Goal: Task Accomplishment & Management: Complete application form

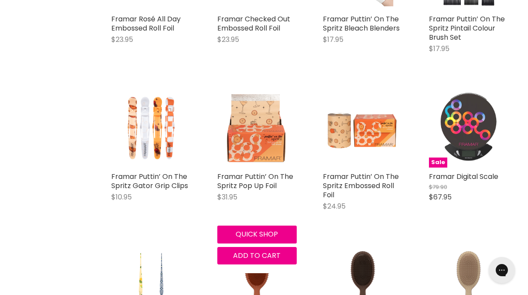
scroll to position [437, 0]
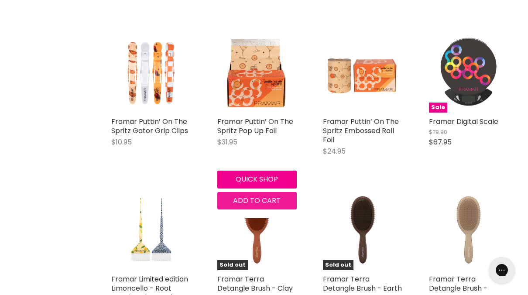
click at [266, 197] on span "Add to cart" at bounding box center [257, 201] width 48 height 10
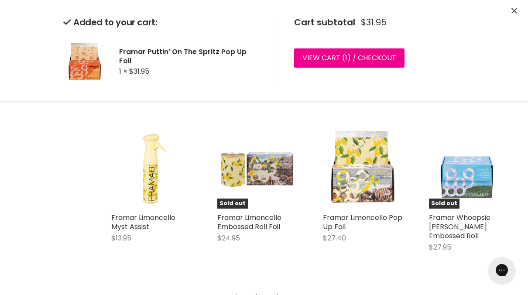
scroll to position [830, 0]
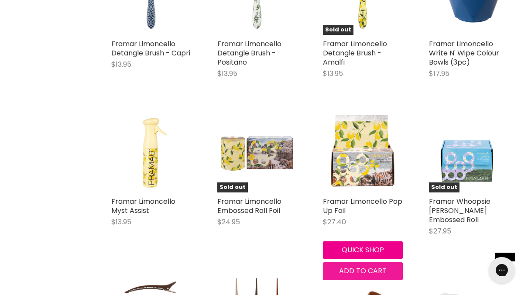
click at [360, 267] on span "Add to cart" at bounding box center [363, 271] width 48 height 10
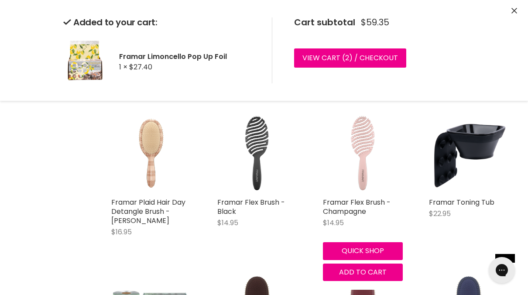
scroll to position [1834, 0]
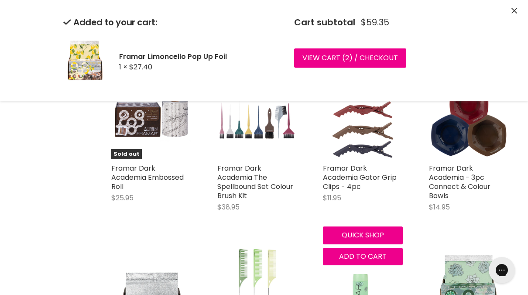
scroll to position [2183, 0]
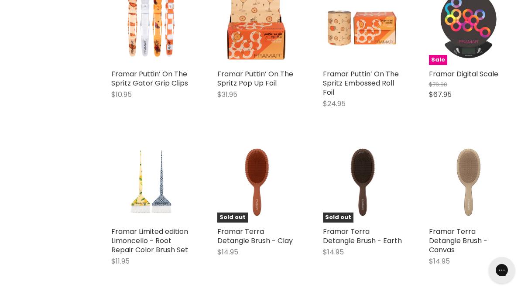
scroll to position [437, 0]
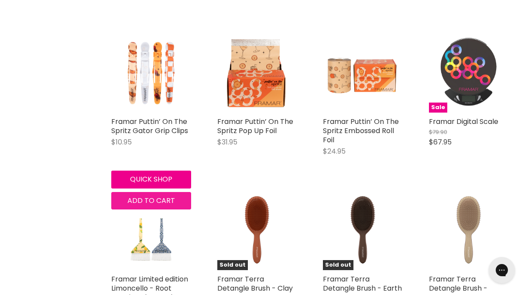
click at [157, 199] on span "Add to cart" at bounding box center [151, 201] width 48 height 10
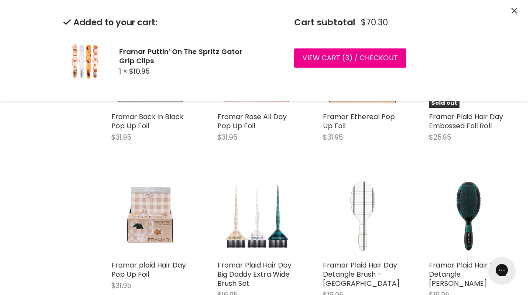
scroll to position [1528, 0]
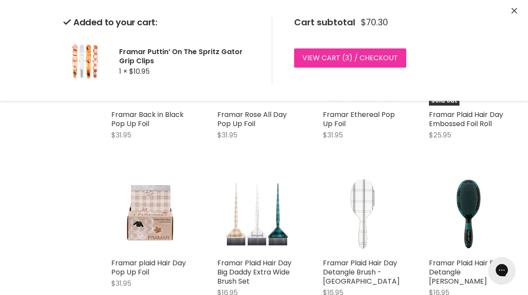
click at [340, 62] on link "View cart ( 3 ) / Checkout" at bounding box center [350, 57] width 112 height 19
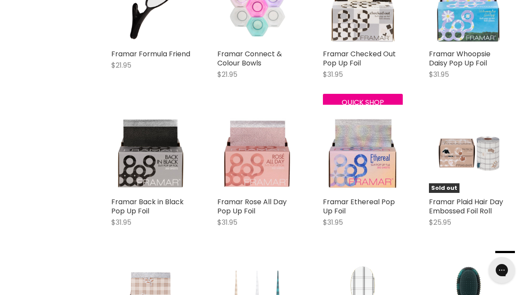
scroll to position [1483, 0]
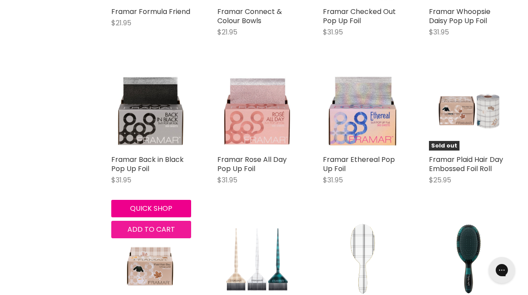
click at [134, 224] on span "Add to cart" at bounding box center [151, 229] width 48 height 10
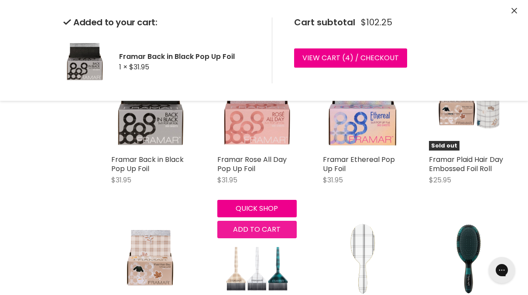
click at [253, 207] on div "Framar Rose All Day Pop Up Foil $31.95 Framar Quick shop Add to cart" at bounding box center [257, 154] width 97 height 185
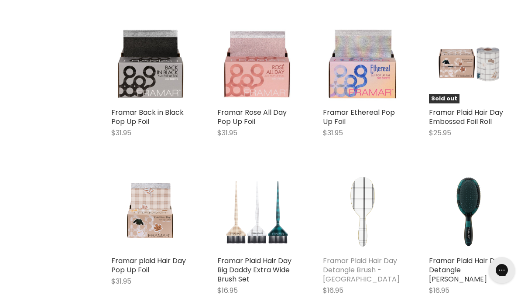
scroll to position [1570, 0]
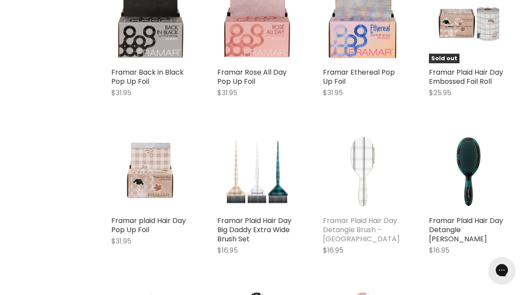
click at [345, 221] on link "Framar Plaid Hair Day Detangle Brush - Charlotte" at bounding box center [361, 230] width 77 height 28
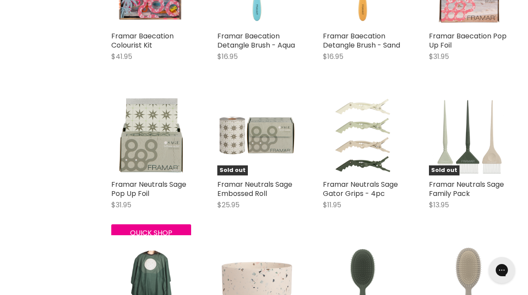
scroll to position [2567, 0]
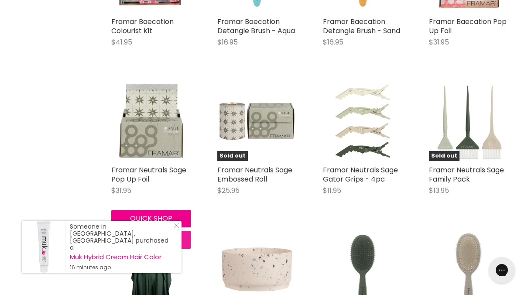
click at [161, 234] on span "Add to cart" at bounding box center [151, 239] width 48 height 10
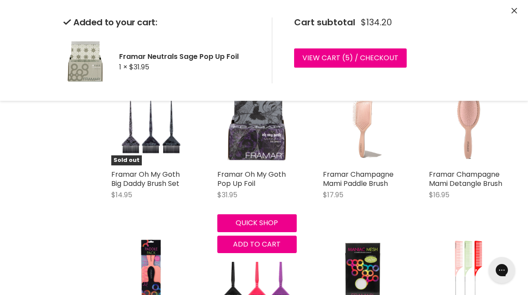
scroll to position [3484, 0]
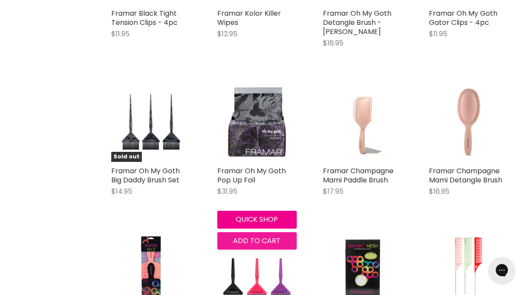
click at [242, 236] on span "Add to cart" at bounding box center [257, 241] width 48 height 10
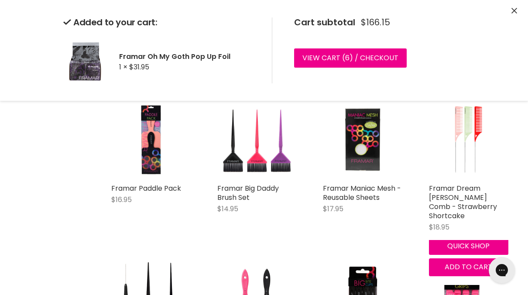
scroll to position [3702, 0]
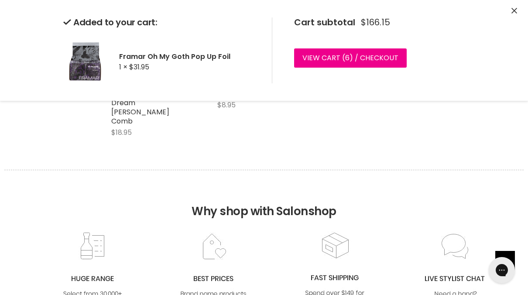
scroll to position [4313, 0]
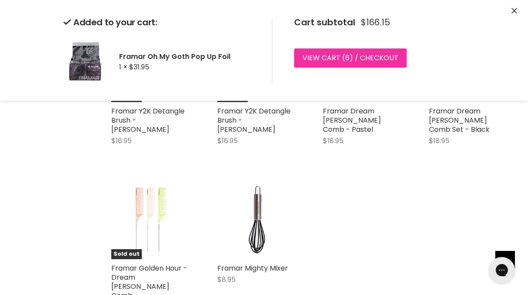
click at [355, 53] on link "View cart ( 6 ) / Checkout" at bounding box center [350, 57] width 113 height 19
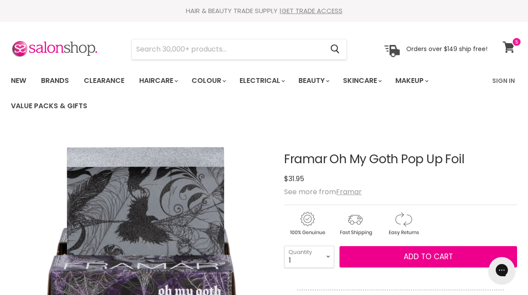
click at [514, 44] on span at bounding box center [517, 42] width 10 height 10
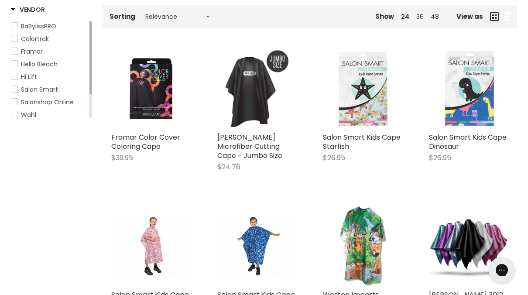
scroll to position [262, 0]
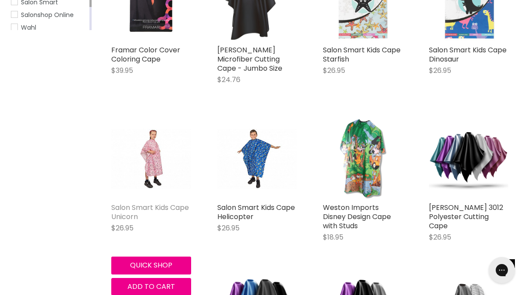
click at [124, 207] on link "Salon Smart Kids Cape Unicorn" at bounding box center [150, 212] width 78 height 19
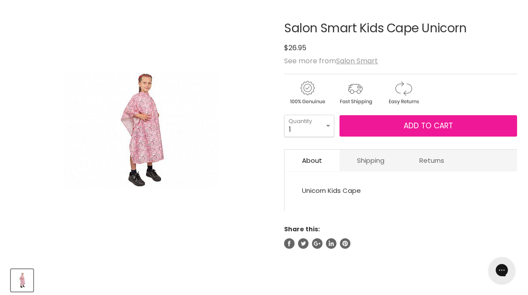
click at [449, 120] on span "Add to cart" at bounding box center [428, 125] width 49 height 10
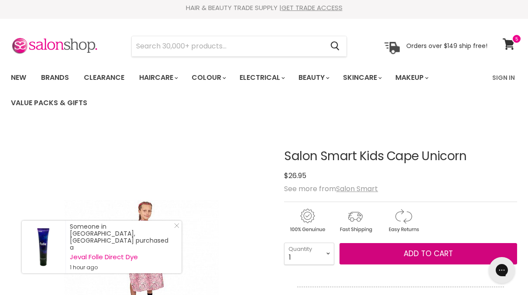
scroll to position [87, 0]
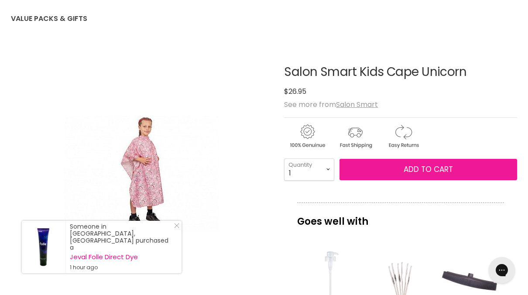
click at [476, 174] on button "Add to cart" at bounding box center [429, 170] width 178 height 22
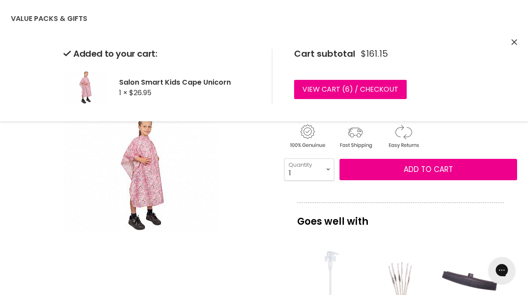
click at [513, 40] on icon "Close" at bounding box center [515, 42] width 6 height 6
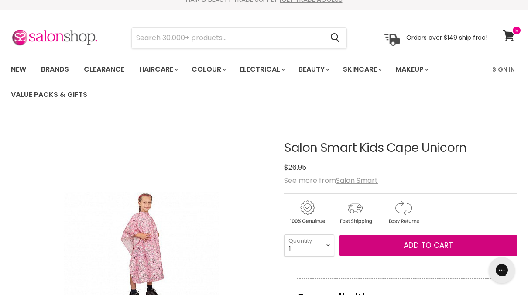
scroll to position [0, 0]
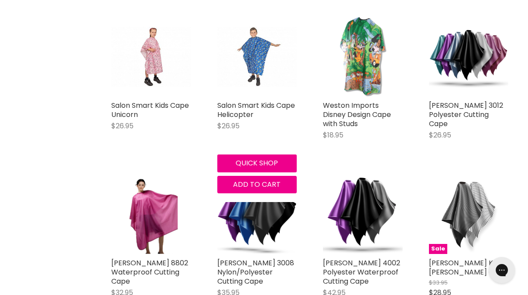
click at [255, 75] on img "Main content" at bounding box center [257, 57] width 80 height 60
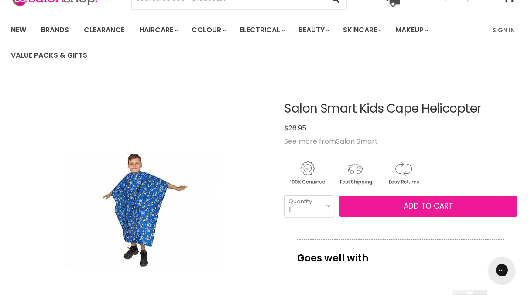
scroll to position [44, 0]
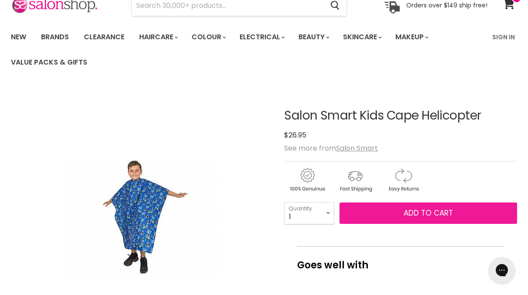
click at [468, 209] on button "Add to cart" at bounding box center [429, 214] width 178 height 22
click at [400, 216] on button "Add to cart" at bounding box center [429, 214] width 178 height 22
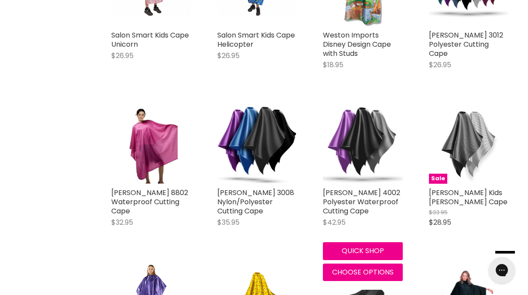
scroll to position [434, 0]
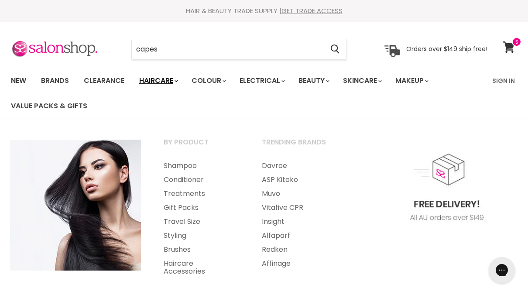
click at [183, 84] on link "Haircare" at bounding box center [158, 81] width 51 height 18
click at [176, 232] on link "Styling" at bounding box center [201, 236] width 96 height 14
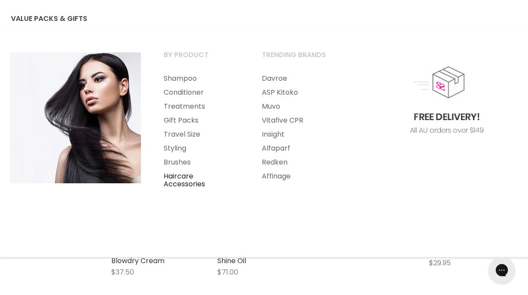
click at [185, 184] on link "Haircare Accessories" at bounding box center [201, 180] width 96 height 22
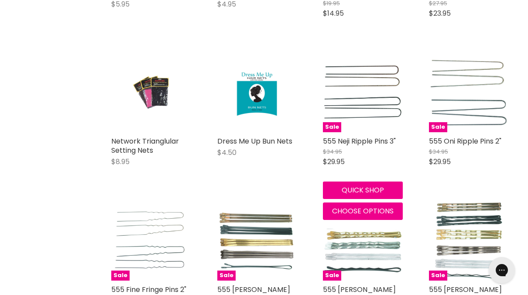
scroll to position [960, 0]
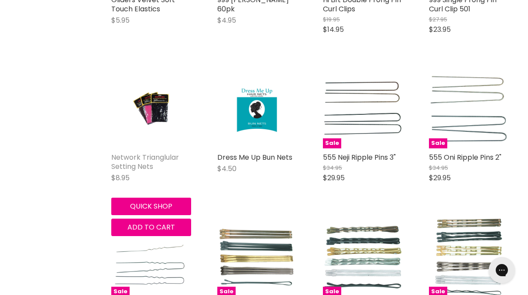
click at [144, 160] on link "Network Trianglular Setting Nets" at bounding box center [145, 161] width 68 height 19
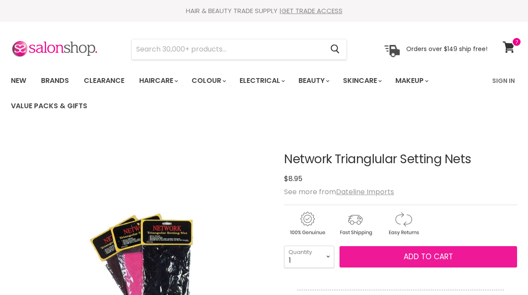
click at [432, 257] on span "Add to cart" at bounding box center [428, 256] width 49 height 10
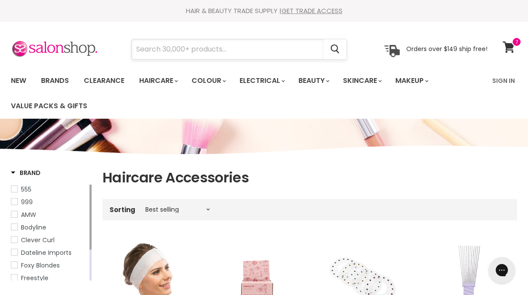
click at [216, 49] on input "Search" at bounding box center [228, 49] width 192 height 20
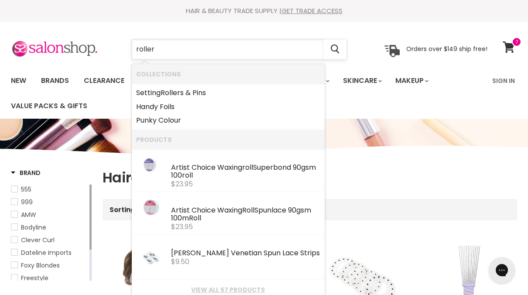
type input "rollers"
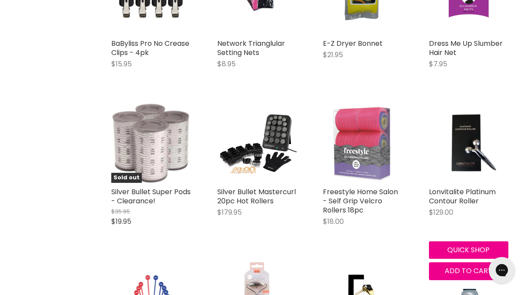
scroll to position [524, 0]
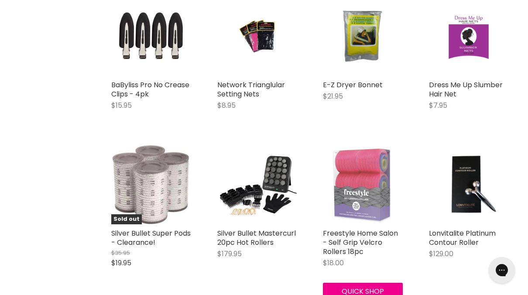
click at [373, 207] on img "Main content" at bounding box center [363, 185] width 80 height 80
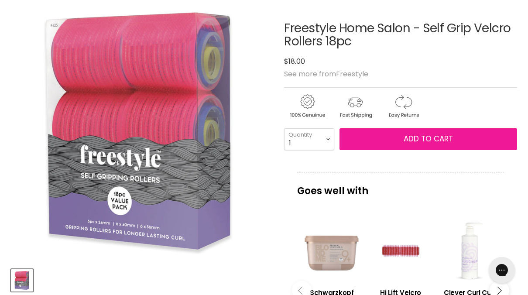
click at [469, 137] on button "Add to cart" at bounding box center [429, 139] width 178 height 22
click at [415, 141] on span "Add to cart" at bounding box center [428, 139] width 49 height 10
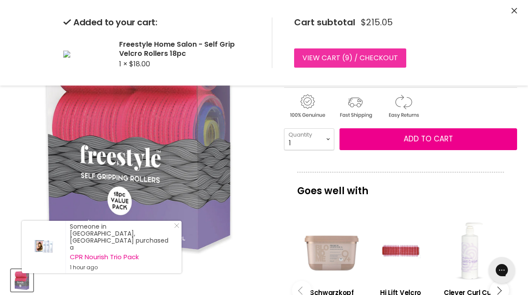
click at [351, 59] on link "View cart ( 9 ) / Checkout" at bounding box center [350, 57] width 112 height 19
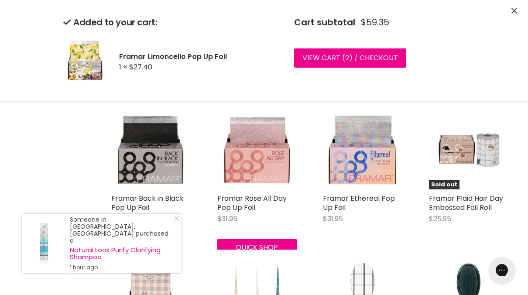
scroll to position [1441, 0]
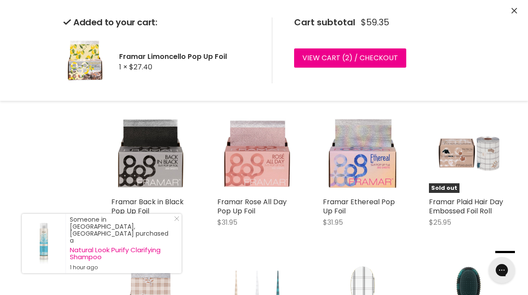
click at [514, 10] on icon "Close" at bounding box center [515, 11] width 6 height 6
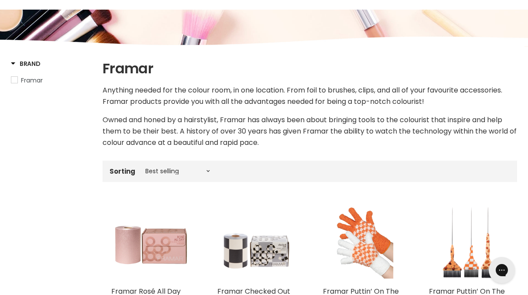
scroll to position [0, 0]
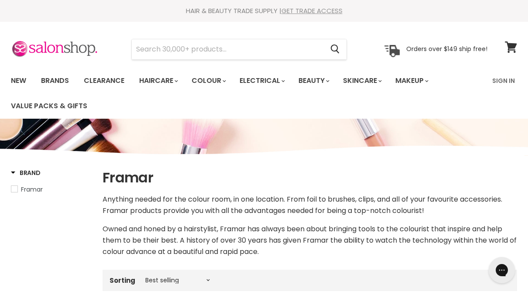
click at [305, 10] on link "GET TRADE ACCESS" at bounding box center [312, 10] width 61 height 9
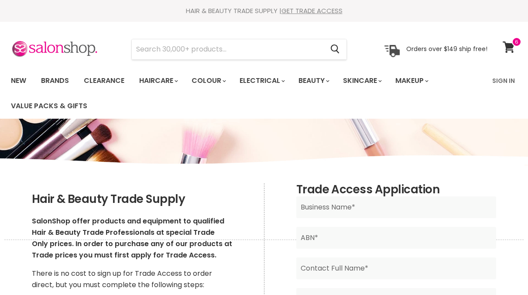
scroll to position [131, 0]
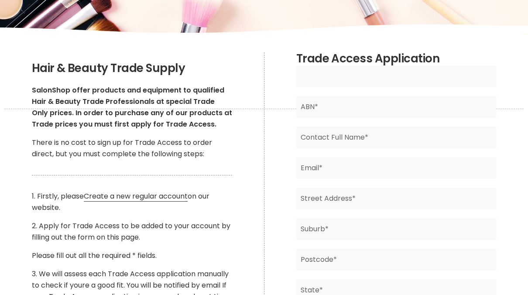
click at [357, 73] on input "Main content" at bounding box center [396, 76] width 200 height 22
click at [335, 70] on input "Main content" at bounding box center [396, 76] width 200 height 22
type input "You're Gorgeous Hair & Beauty"
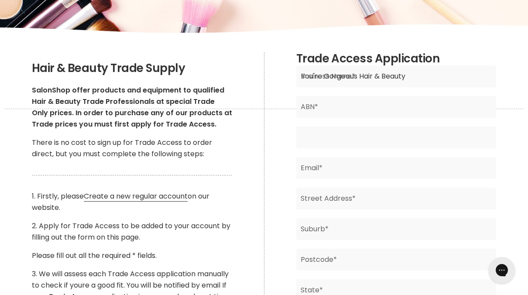
type input "Jessica Soldani"
type input "youregorgeoushair@gmail.com"
type input "Australia"
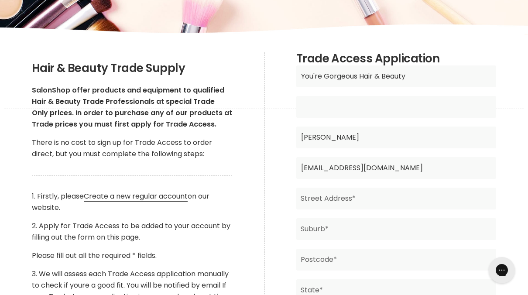
click at [349, 109] on input "Main content" at bounding box center [396, 107] width 200 height 22
type input "74 685190055"
drag, startPoint x: 371, startPoint y: 143, endPoint x: 259, endPoint y: 162, distance: 113.5
click at [259, 52] on div "Hair & Beauty Trade Supply SalonShop offer products and equipment to qualified …" at bounding box center [264, 52] width 528 height 0
type input "Lee-Anne Campigli"
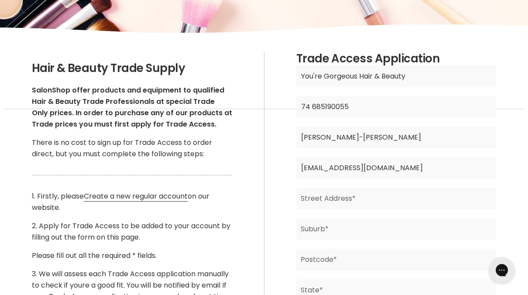
click at [495, 171] on input "youregorgeoushair@gmail.com" at bounding box center [396, 168] width 200 height 22
click at [277, 162] on div "Trade Access Application You're Gorgeous Hair & Beauty Business Name* 74 685190…" at bounding box center [396, 239] width 264 height 375
click at [337, 205] on input "Main content" at bounding box center [396, 199] width 200 height 22
type input "227 Moorabool street"
click at [330, 232] on input "Main content" at bounding box center [396, 229] width 200 height 22
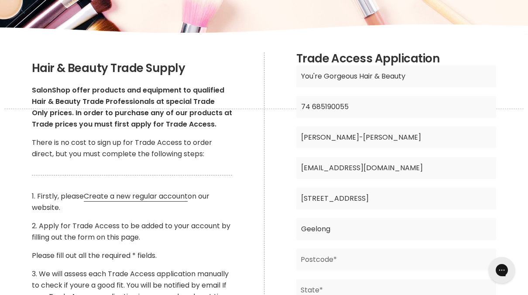
type input "Geelong"
click at [338, 258] on input "Main content" at bounding box center [396, 260] width 200 height 22
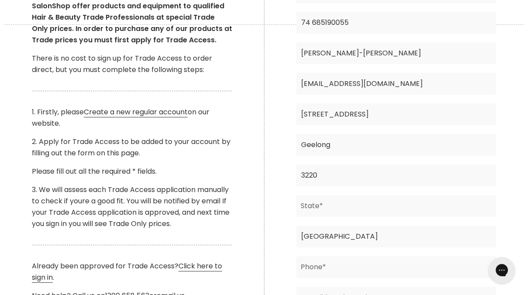
scroll to position [218, 0]
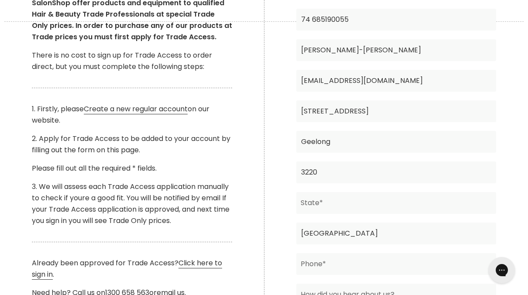
type input "3220"
click at [334, 200] on input "Main content" at bounding box center [396, 203] width 200 height 22
type input "Victoria"
type input "0409440230"
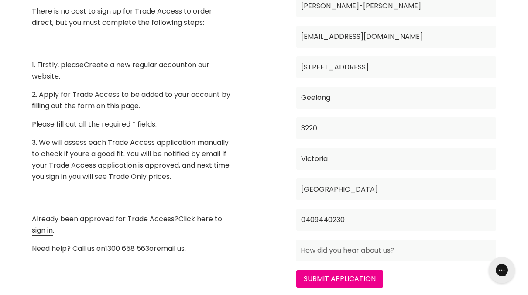
scroll to position [349, 0]
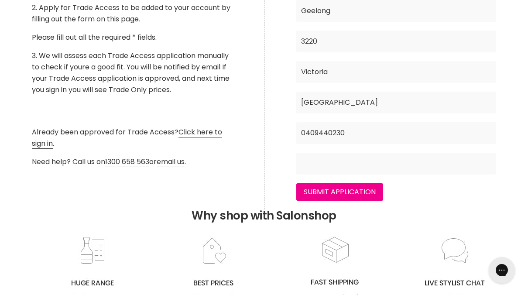
click at [406, 164] on input "Main content" at bounding box center [396, 164] width 200 height 22
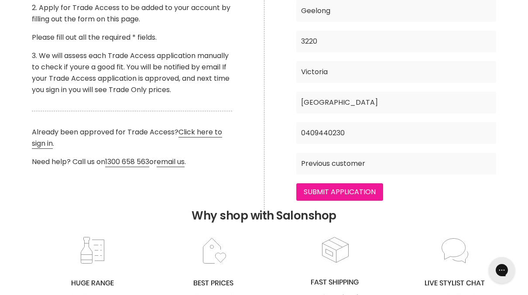
type input "Previous customer"
click at [347, 190] on input "Submit Application" at bounding box center [339, 191] width 87 height 17
